Goal: Entertainment & Leisure: Consume media (video, audio)

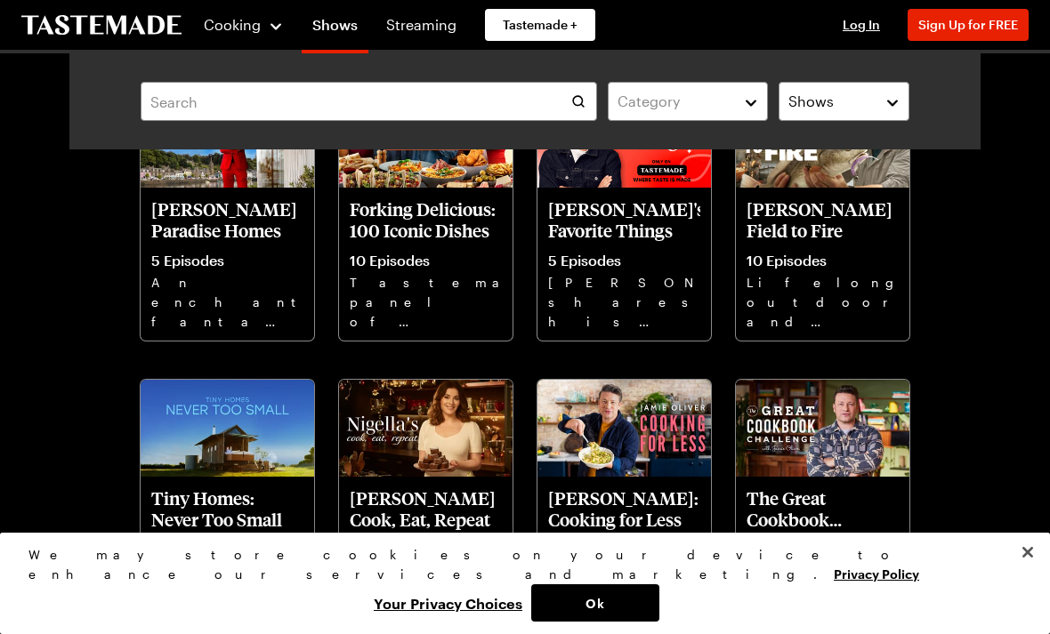
scroll to position [1036, 0]
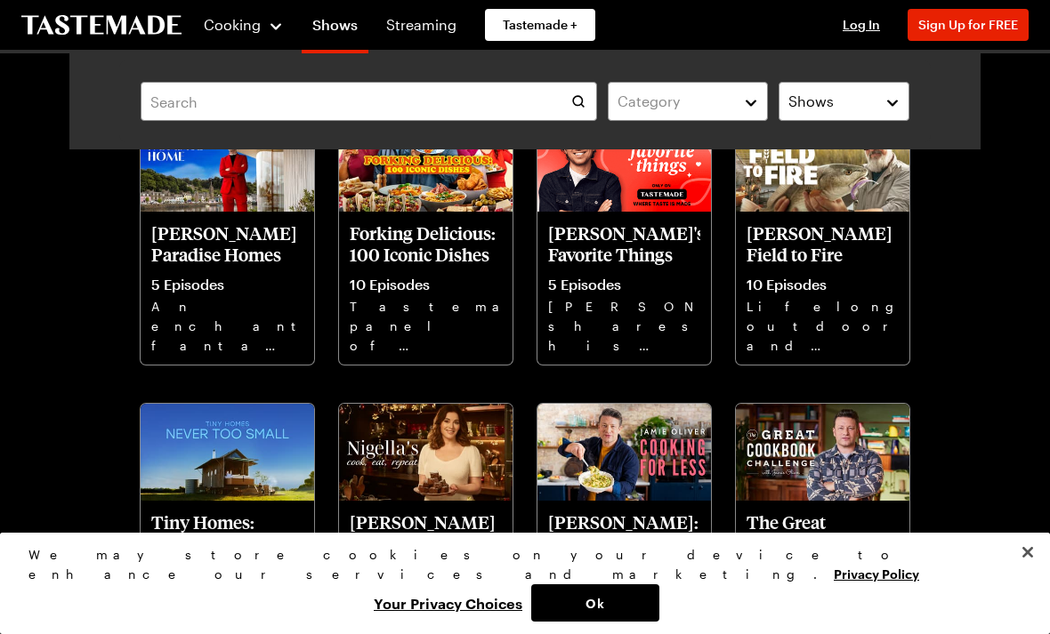
click at [446, 527] on p "[PERSON_NAME] Cook, Eat, Repeat" at bounding box center [426, 532] width 152 height 43
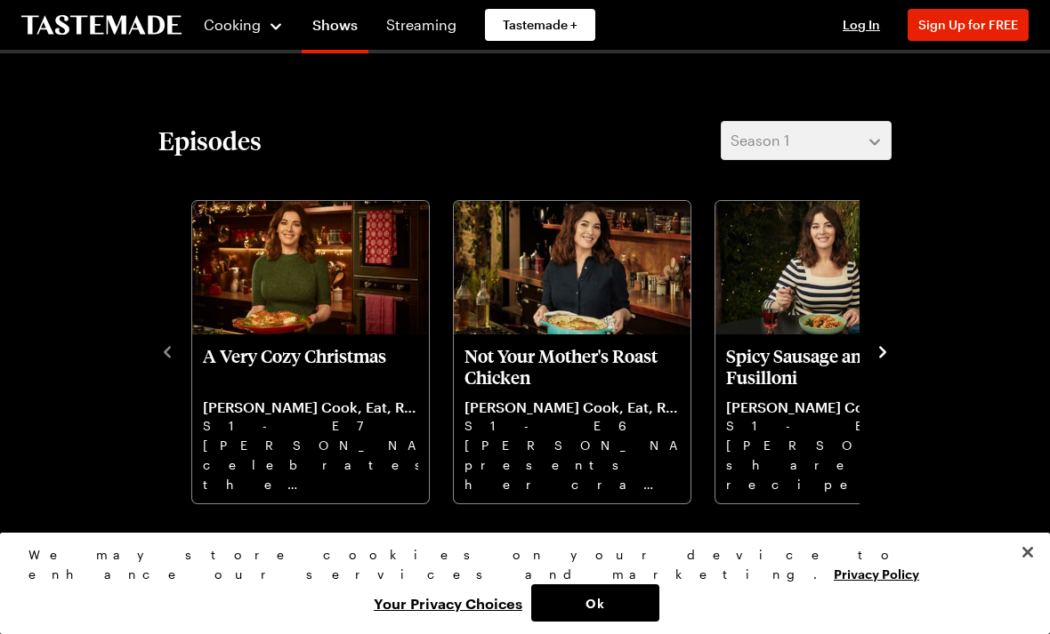
scroll to position [395, 0]
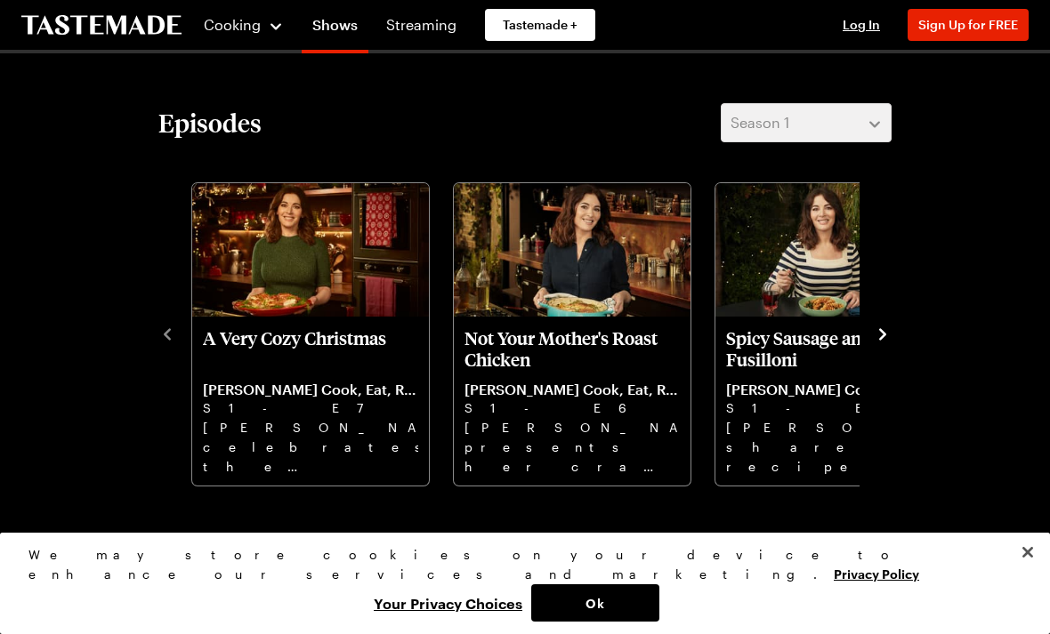
click at [889, 326] on icon "navigate to next item" at bounding box center [883, 335] width 18 height 18
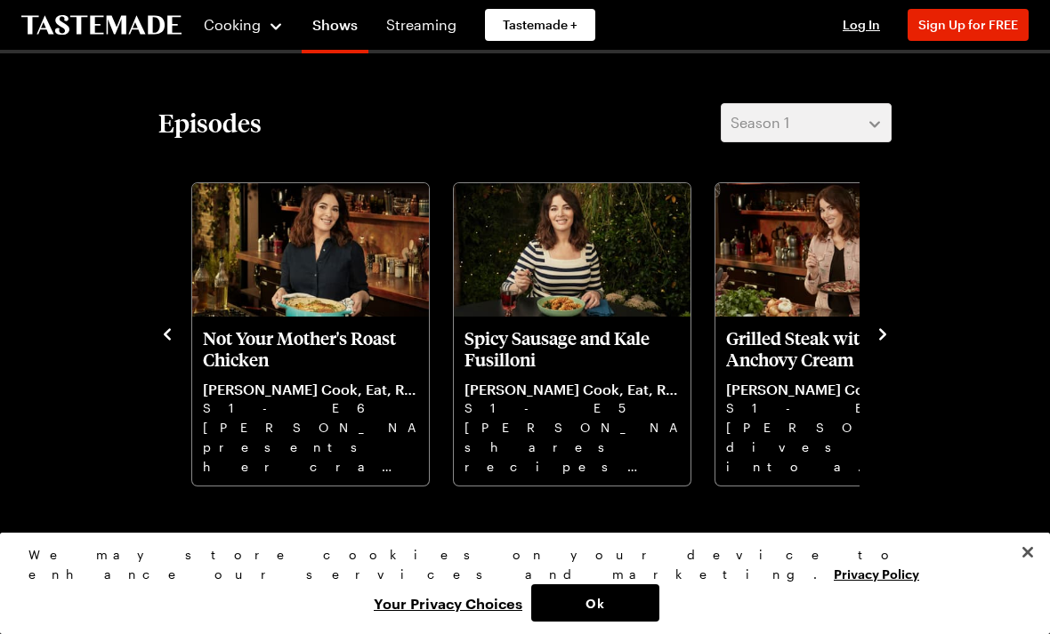
click at [882, 333] on icon "navigate to next item" at bounding box center [882, 334] width 7 height 12
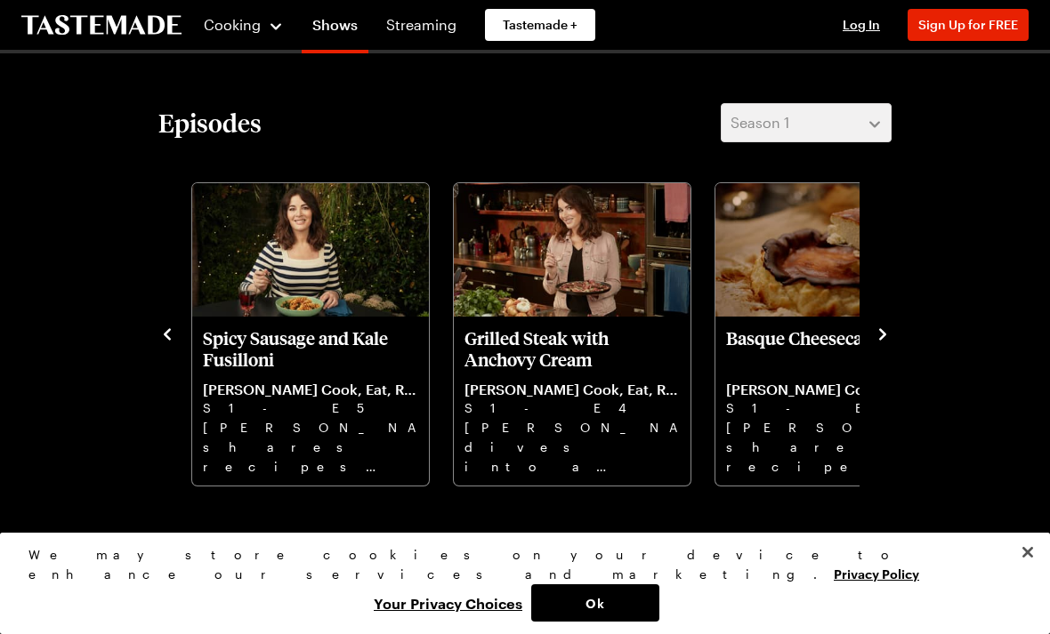
click at [890, 340] on icon "navigate to next item" at bounding box center [883, 335] width 18 height 18
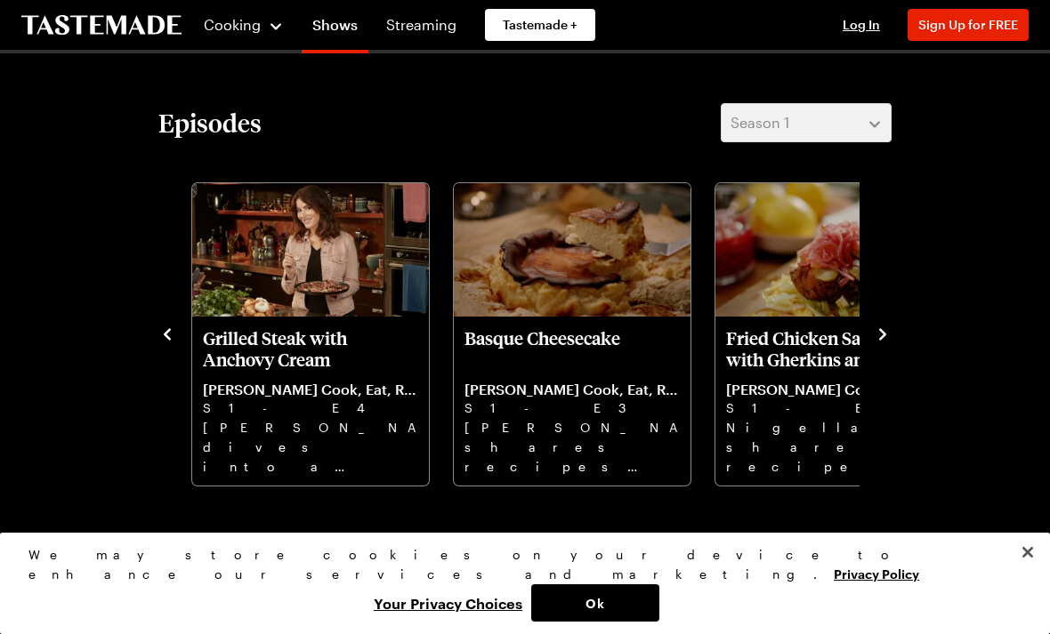
click at [889, 326] on icon "navigate to next item" at bounding box center [883, 335] width 18 height 18
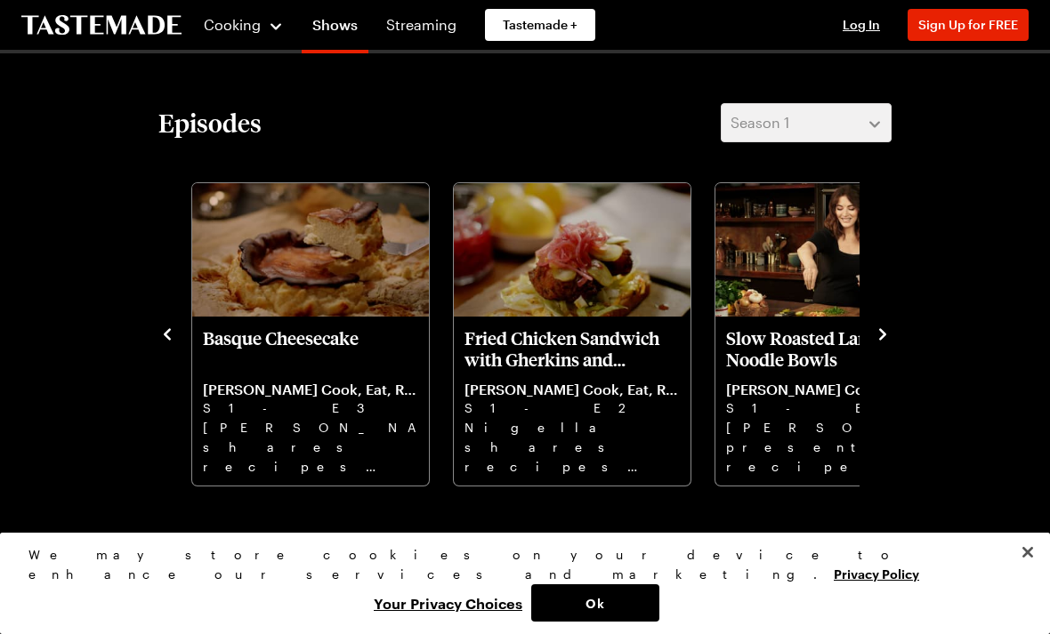
click at [890, 333] on icon "navigate to next item" at bounding box center [883, 335] width 18 height 18
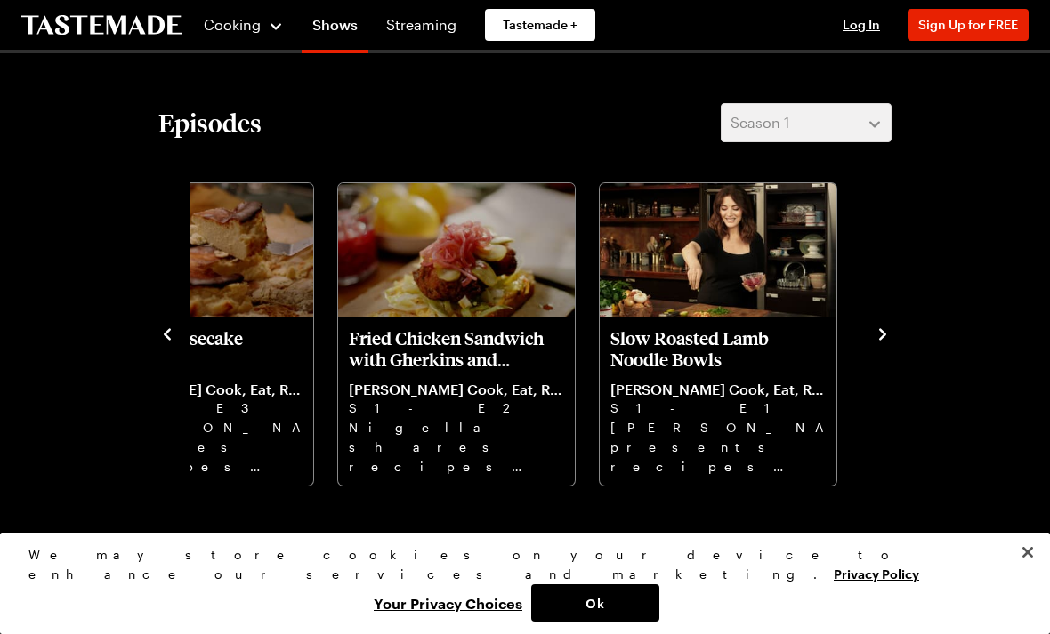
click at [886, 327] on icon "navigate to next item" at bounding box center [883, 335] width 18 height 18
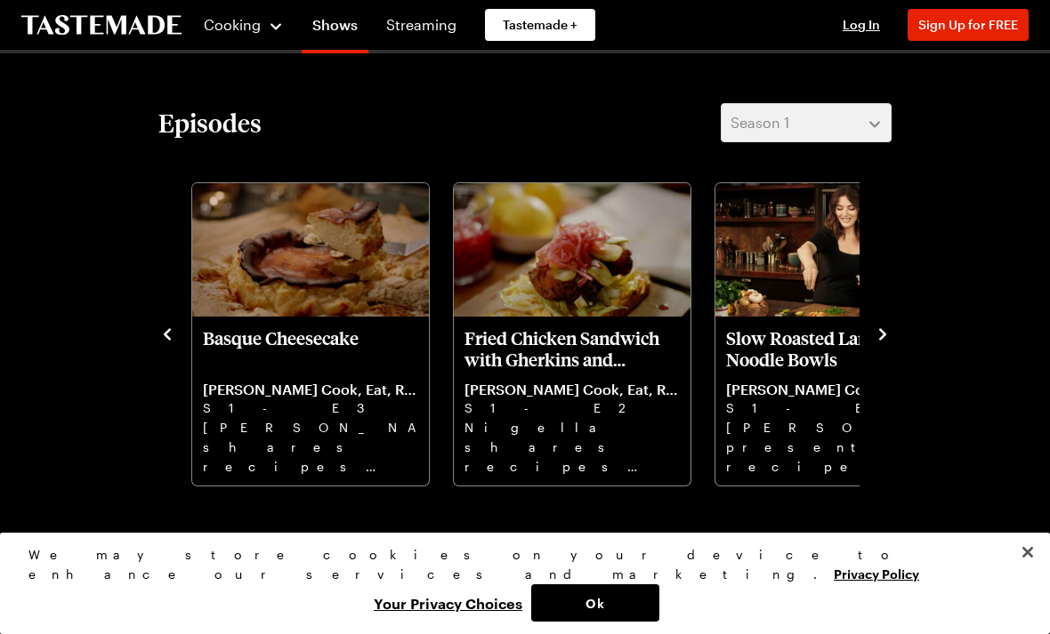
click at [173, 334] on icon "navigate to previous item" at bounding box center [167, 335] width 18 height 18
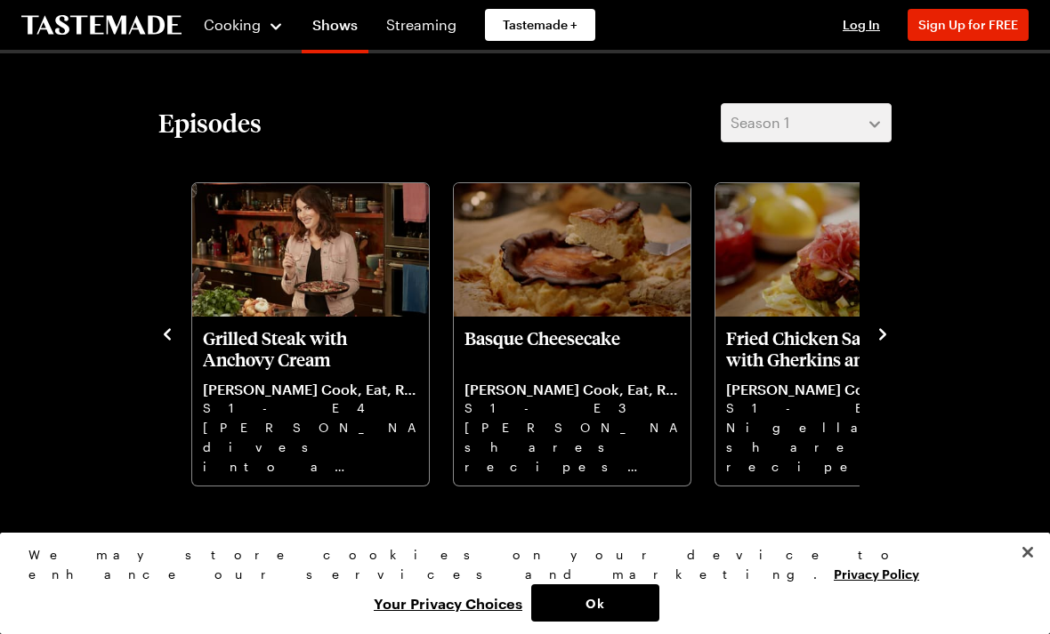
click at [337, 340] on p "Grilled Steak with Anchovy Cream" at bounding box center [310, 348] width 215 height 43
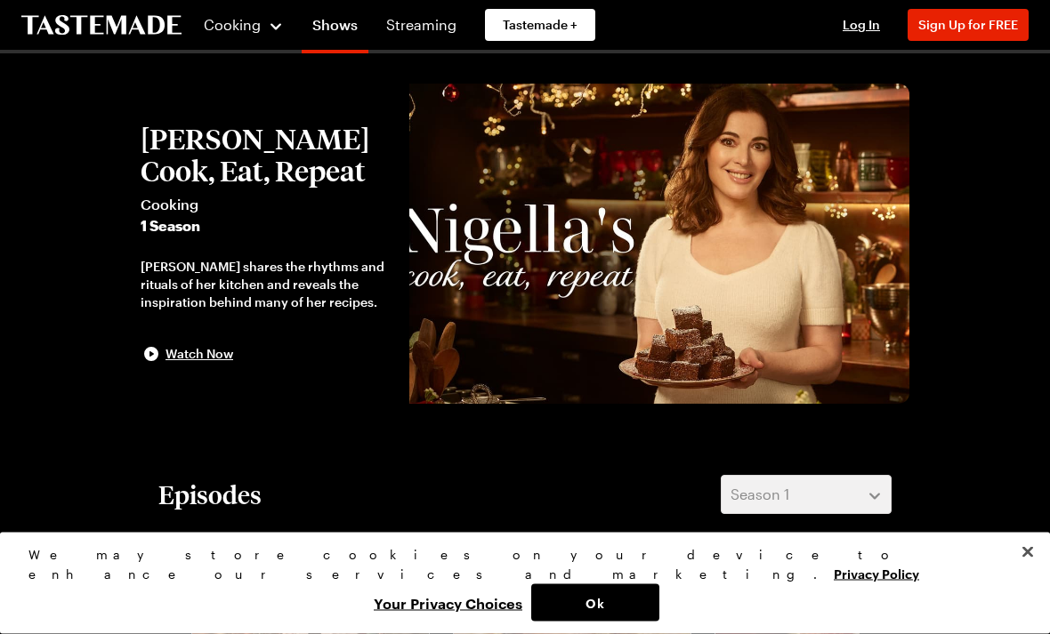
scroll to position [0, 0]
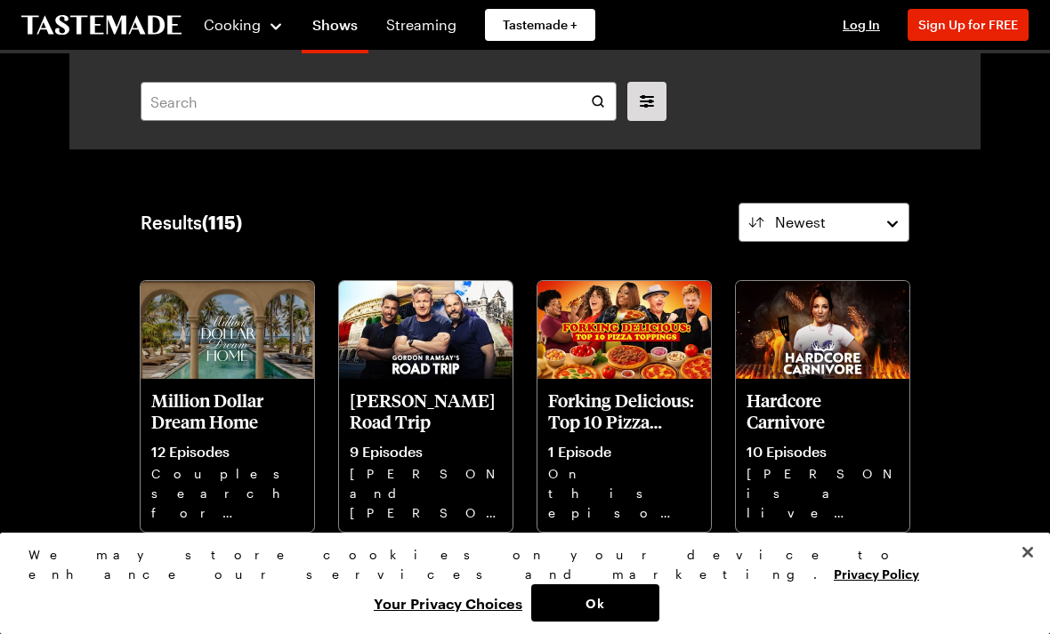
scroll to position [982, 0]
